Goal: Transaction & Acquisition: Purchase product/service

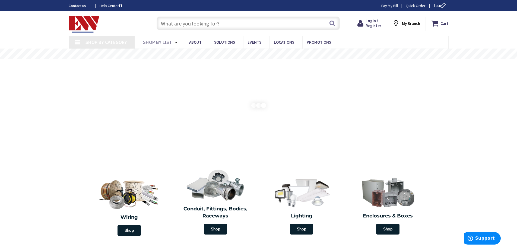
click at [197, 25] on input "text" at bounding box center [248, 24] width 183 height 14
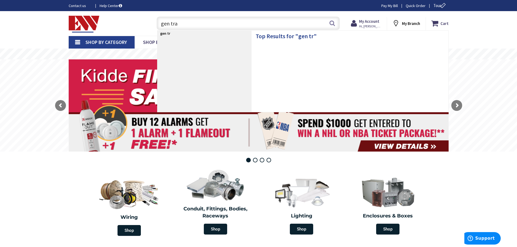
type input "gen tran"
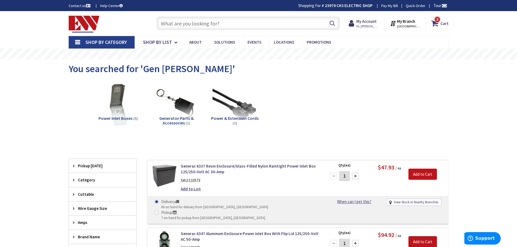
click at [172, 122] on span "Generator Parts & Accessories" at bounding box center [176, 121] width 34 height 10
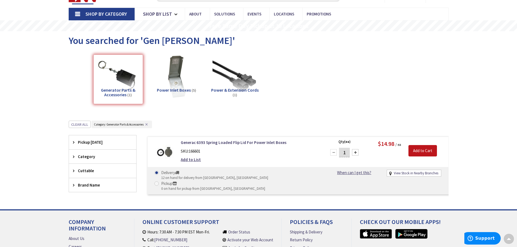
scroll to position [12, 0]
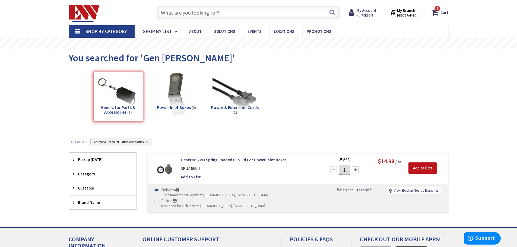
click at [215, 15] on input "text" at bounding box center [248, 13] width 183 height 14
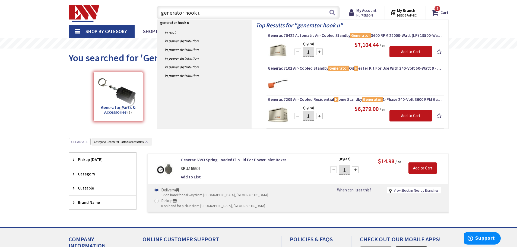
type input "generator hook up"
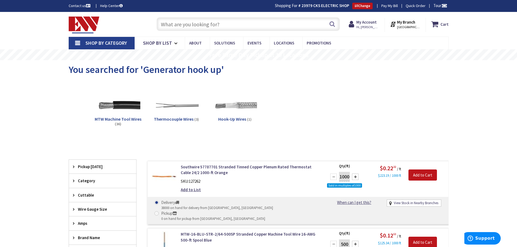
click at [185, 26] on input "text" at bounding box center [248, 24] width 183 height 14
click at [189, 24] on input "text" at bounding box center [248, 24] width 183 height 14
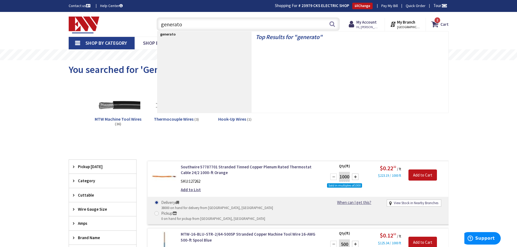
type input "generator"
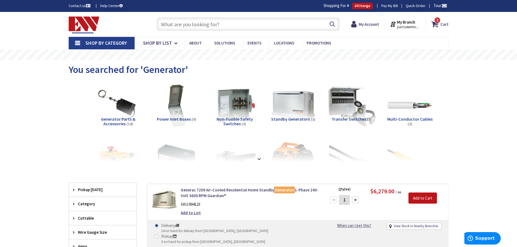
click at [344, 107] on img at bounding box center [351, 105] width 49 height 49
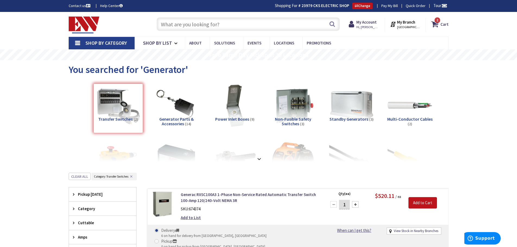
click at [211, 23] on input "text" at bounding box center [248, 24] width 183 height 14
